Goal: Information Seeking & Learning: Learn about a topic

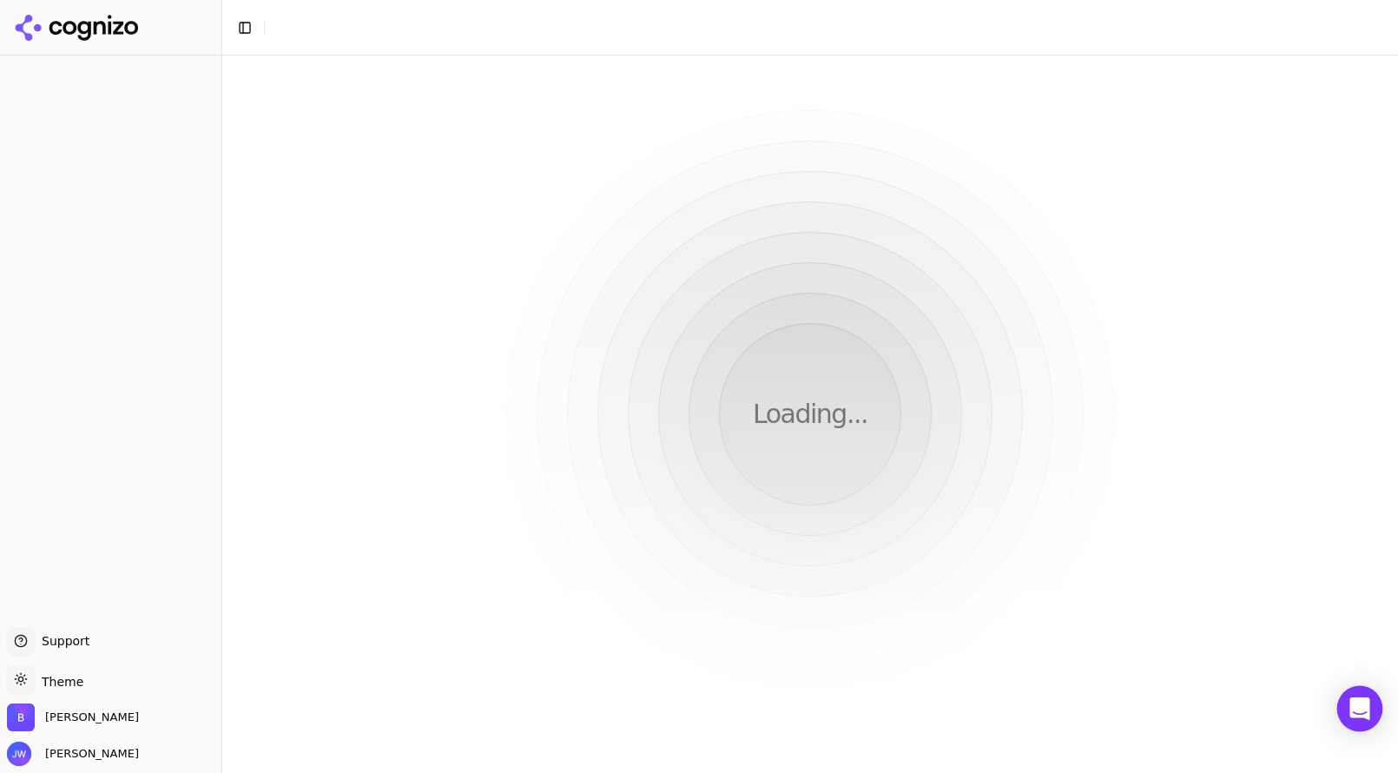
click at [1353, 727] on body "Support Support Toggle theme Theme [PERSON_NAME] [PERSON_NAME] Toggle Sidebar L…" at bounding box center [699, 386] width 1398 height 773
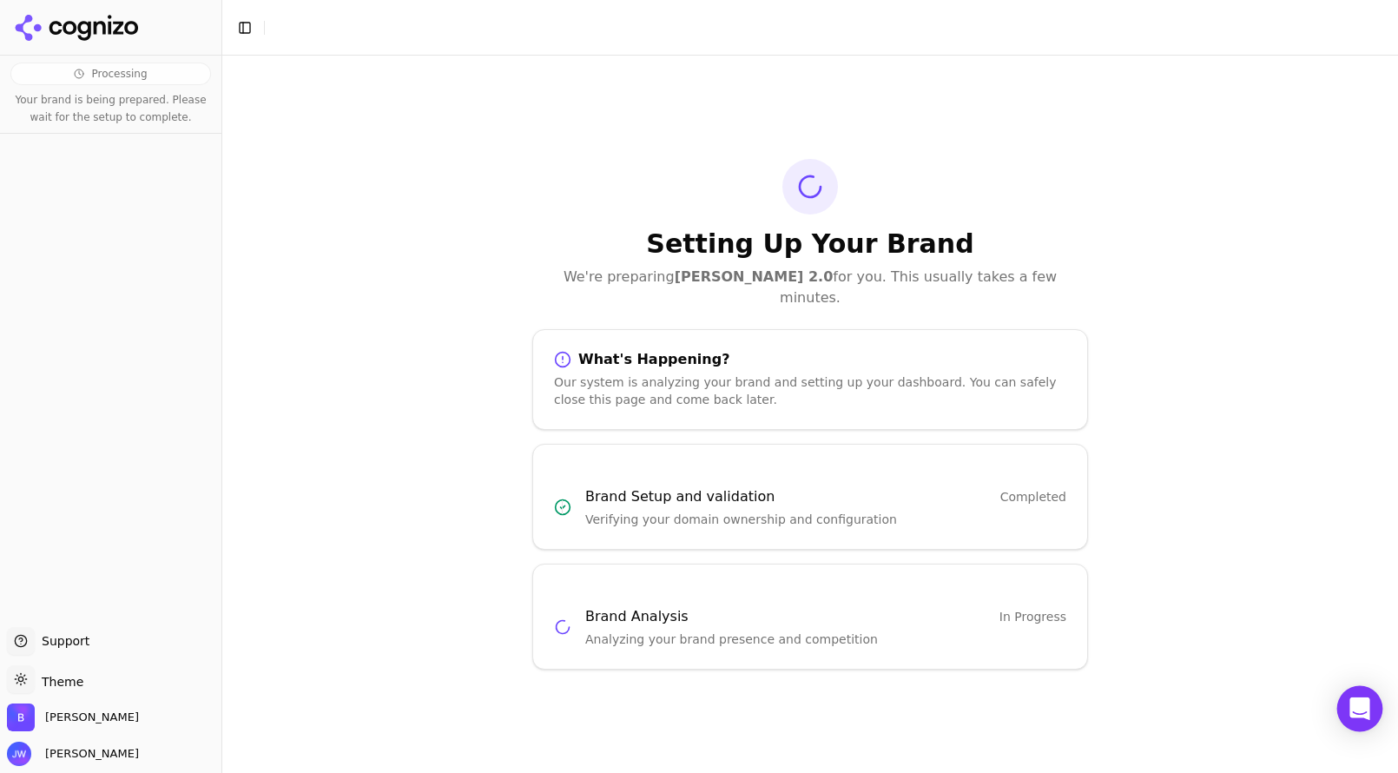
click at [1357, 716] on icon "Open Intercom Messenger" at bounding box center [1359, 708] width 23 height 23
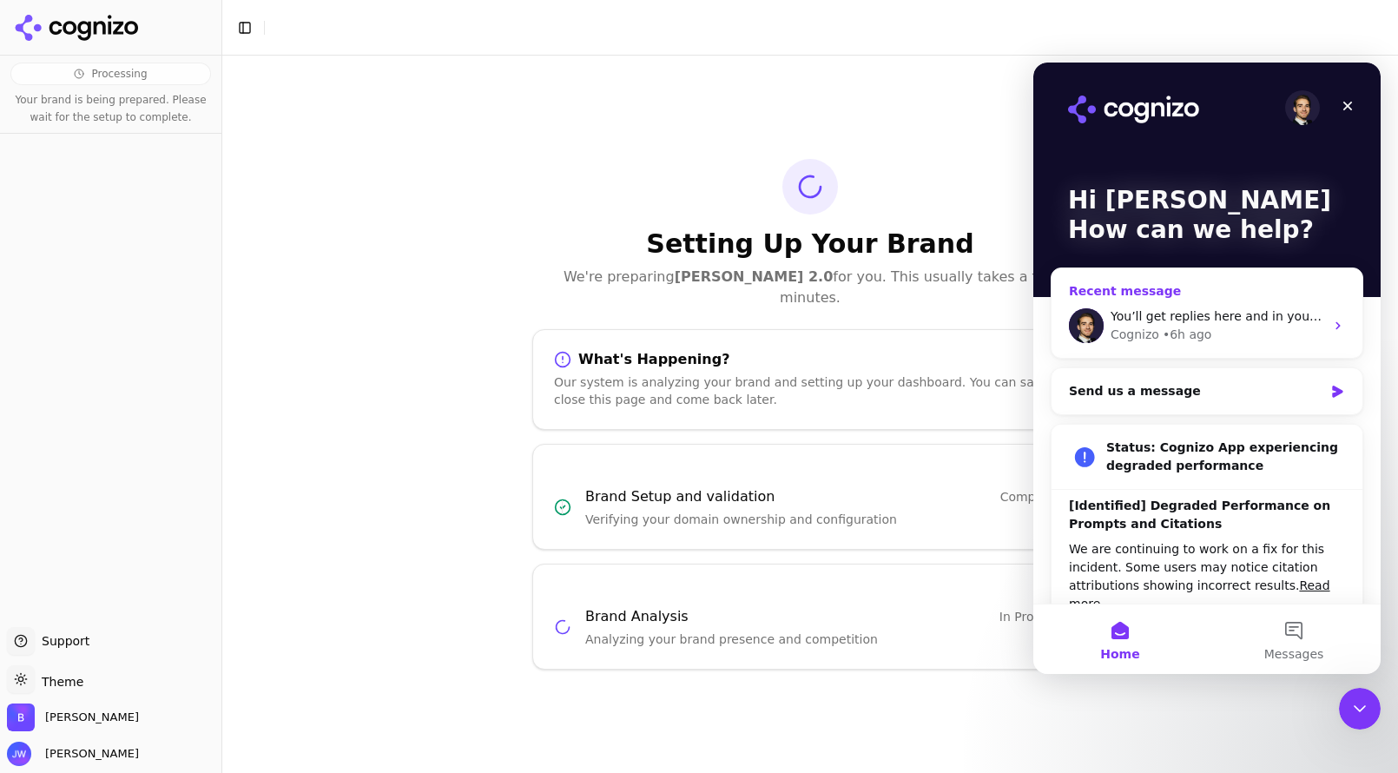
click at [1296, 339] on div "Cognizo • 6h ago" at bounding box center [1217, 335] width 214 height 18
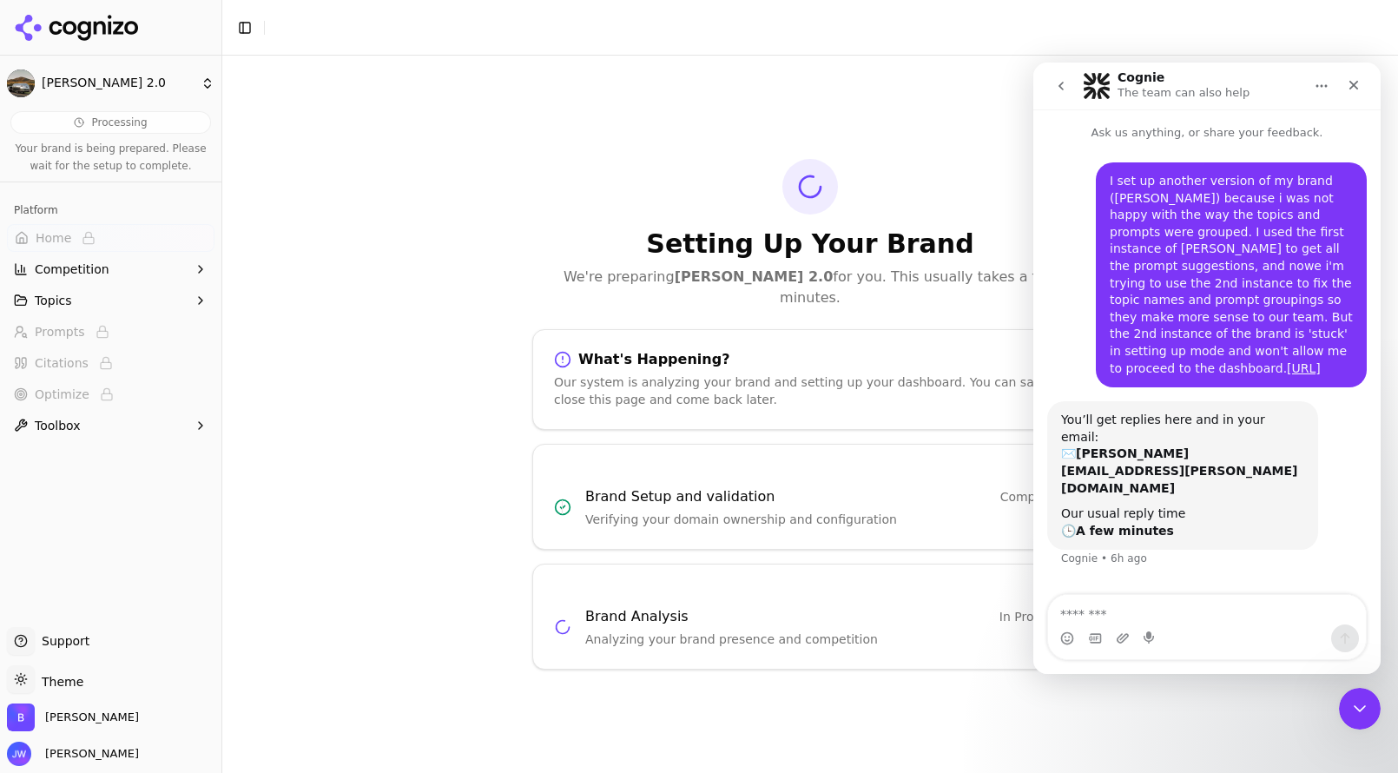
click at [321, 231] on div "Setting Up Your Brand We're preparing [PERSON_NAME] 2.0 for you. This usually t…" at bounding box center [809, 414] width 1175 height 717
